Goal: Task Accomplishment & Management: Manage account settings

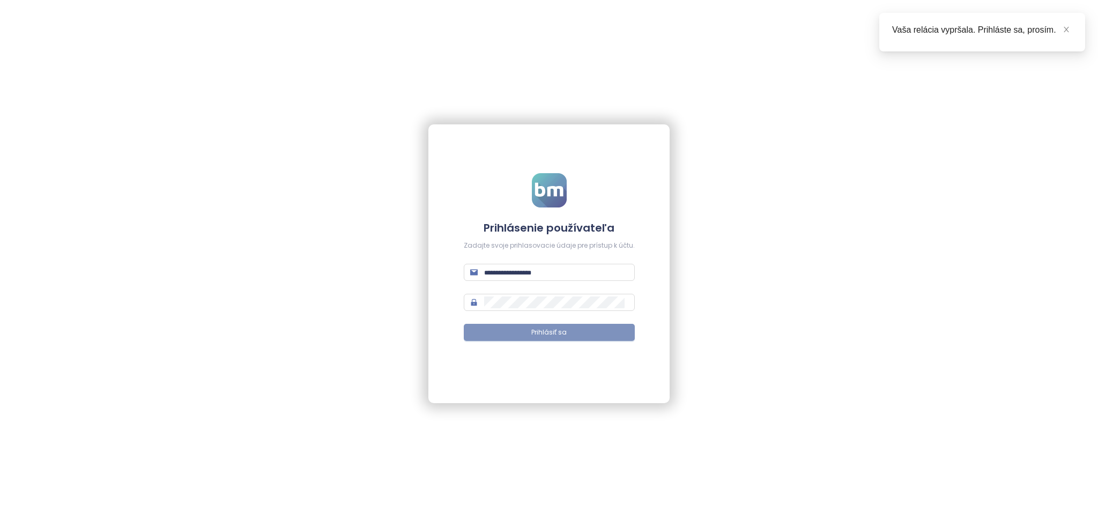
type input "**********"
click at [549, 331] on span "Prihlásiť sa" at bounding box center [549, 333] width 35 height 10
click at [544, 364] on div "**********" at bounding box center [549, 263] width 241 height 279
